Goal: Information Seeking & Learning: Learn about a topic

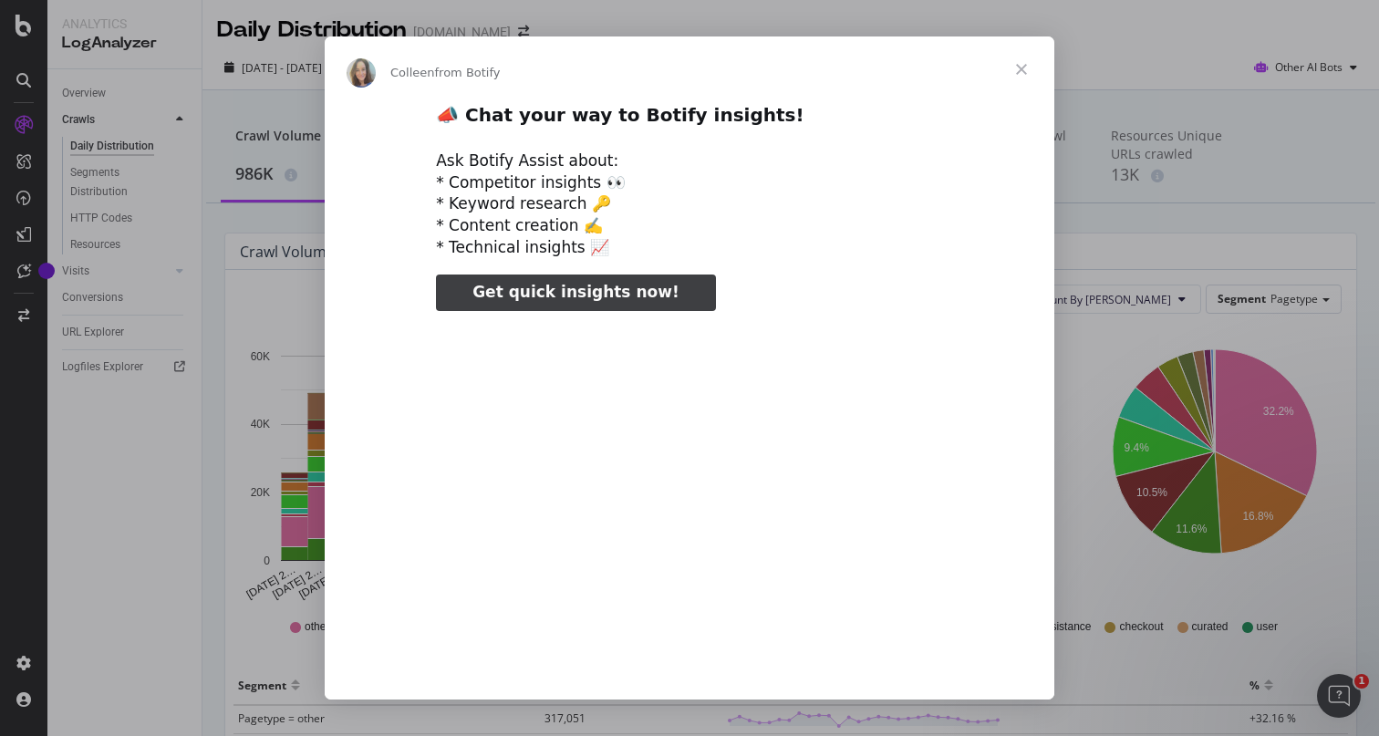
type input "52287"
click at [1031, 55] on span "Close" at bounding box center [1021, 69] width 66 height 66
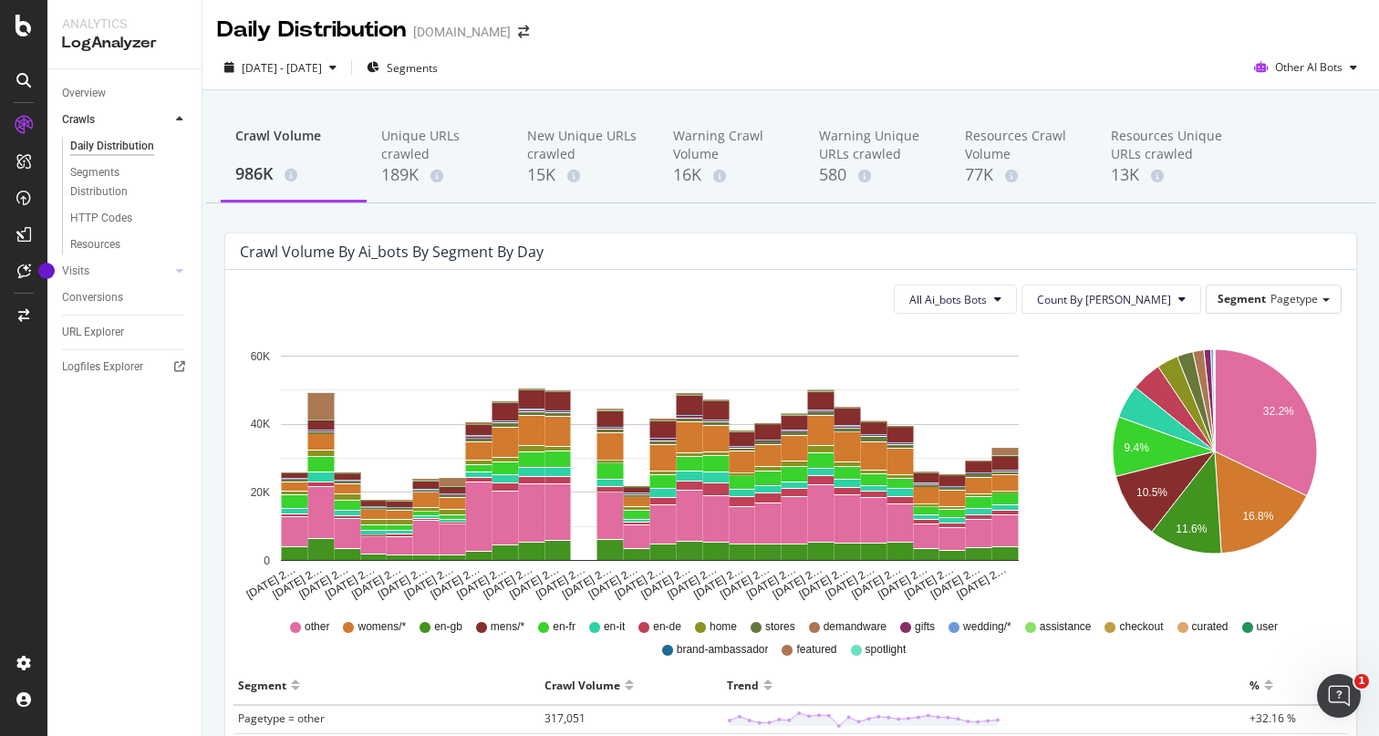
click at [458, 243] on div "Crawl Volume by ai_bots by Segment by Day" at bounding box center [392, 252] width 304 height 18
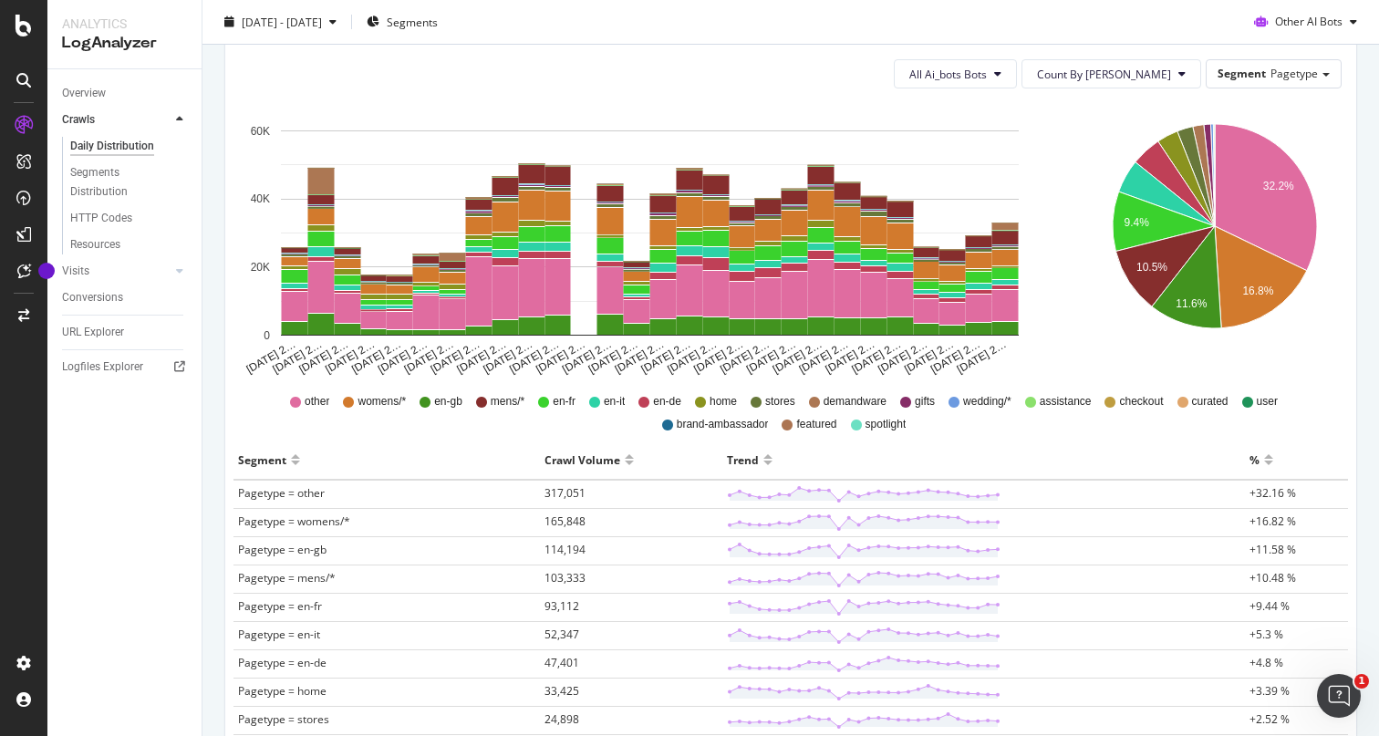
scroll to position [187, 0]
